Goal: Task Accomplishment & Management: Use online tool/utility

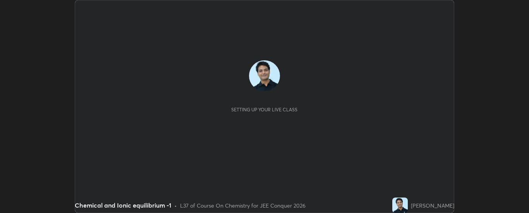
scroll to position [213, 529]
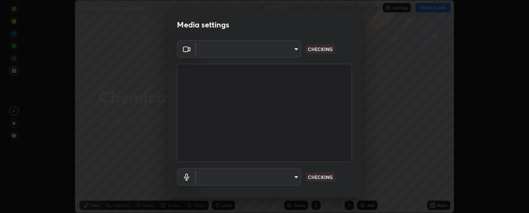
type input "6d3829c99f98afdfe7c29186be8927c2ef9ac3e8f7233b1026567672352cba5b"
type input "communications"
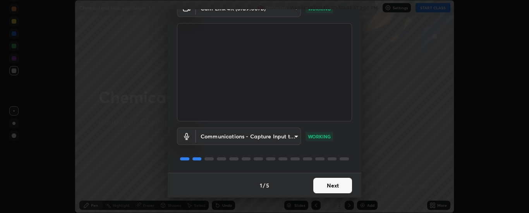
click at [331, 184] on button "Next" at bounding box center [332, 185] width 39 height 15
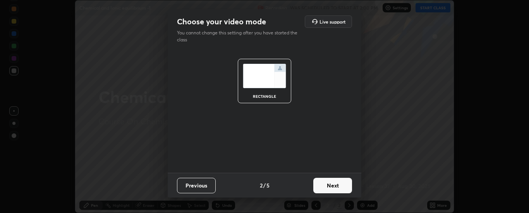
scroll to position [0, 0]
click at [333, 184] on button "Next" at bounding box center [332, 185] width 39 height 15
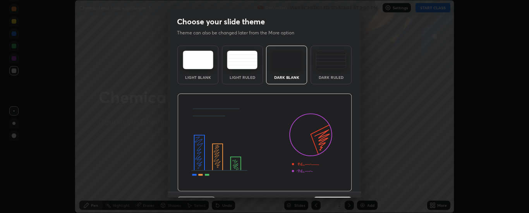
scroll to position [19, 0]
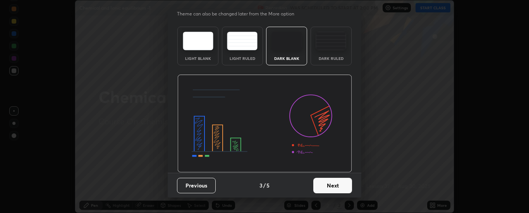
click at [334, 184] on button "Next" at bounding box center [332, 185] width 39 height 15
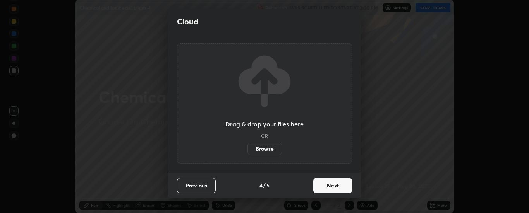
scroll to position [0, 0]
click at [335, 185] on button "Next" at bounding box center [332, 185] width 39 height 15
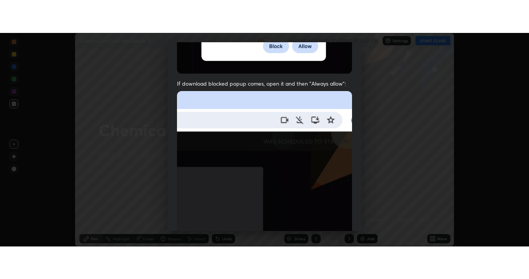
scroll to position [199, 0]
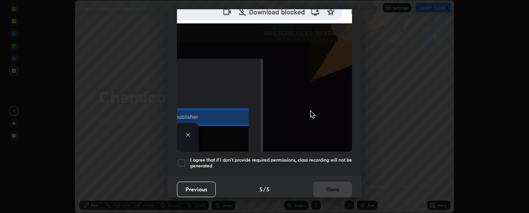
click at [182, 158] on div at bounding box center [181, 162] width 9 height 9
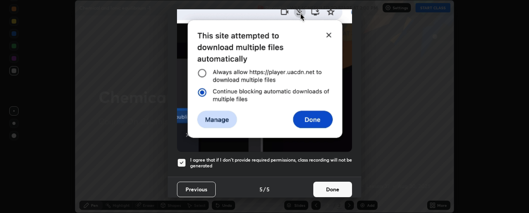
click at [323, 185] on button "Done" at bounding box center [332, 189] width 39 height 15
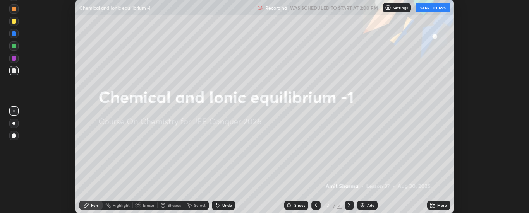
click at [434, 8] on button "START CLASS" at bounding box center [432, 7] width 35 height 9
click at [434, 204] on icon at bounding box center [434, 204] width 2 height 2
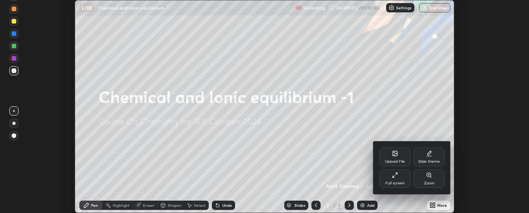
click at [391, 177] on div "Full screen" at bounding box center [394, 179] width 31 height 19
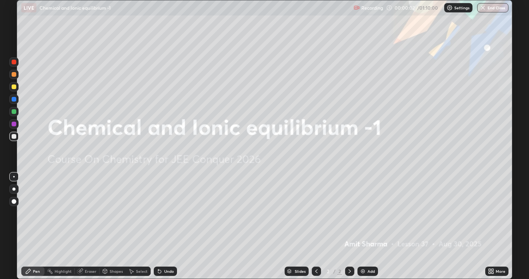
scroll to position [279, 529]
click at [366, 213] on div "Add" at bounding box center [367, 270] width 21 height 9
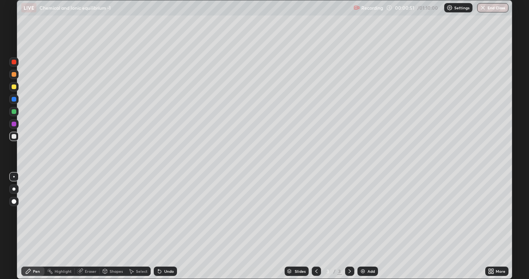
click at [14, 88] on div at bounding box center [14, 86] width 5 height 5
